Goal: Transaction & Acquisition: Purchase product/service

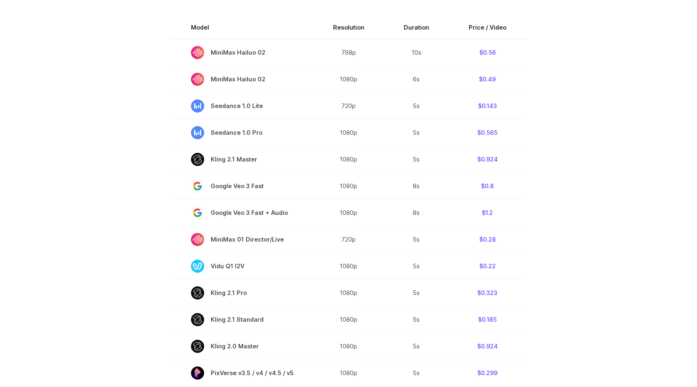
scroll to position [248, 0]
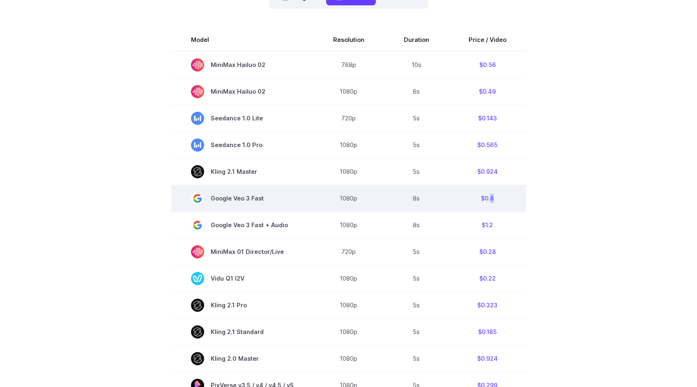
drag, startPoint x: 489, startPoint y: 199, endPoint x: 508, endPoint y: 198, distance: 18.5
click at [508, 198] on td "$0.8" at bounding box center [487, 198] width 77 height 27
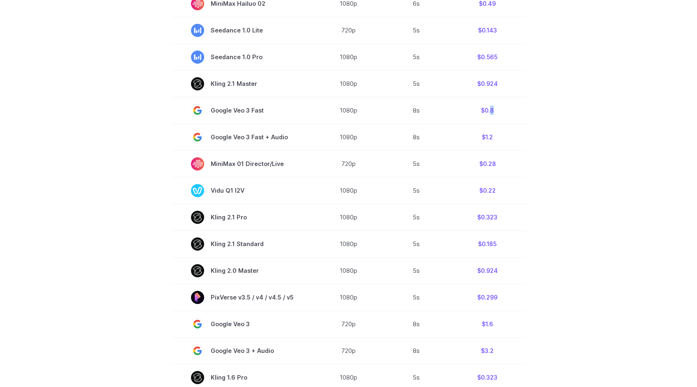
scroll to position [336, 0]
click at [561, 246] on section "Model Resolution Duration Price / Video MiniMax Hailuo 02 768p 10s $0.56 MiniMa…" at bounding box center [349, 218] width 572 height 557
